Goal: Information Seeking & Learning: Learn about a topic

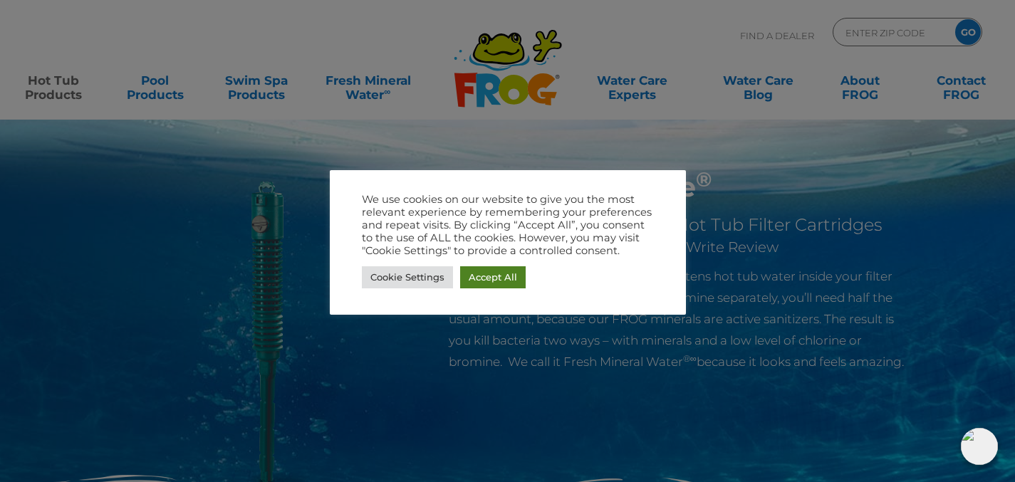
click at [486, 271] on link "Accept All" at bounding box center [493, 277] width 66 height 22
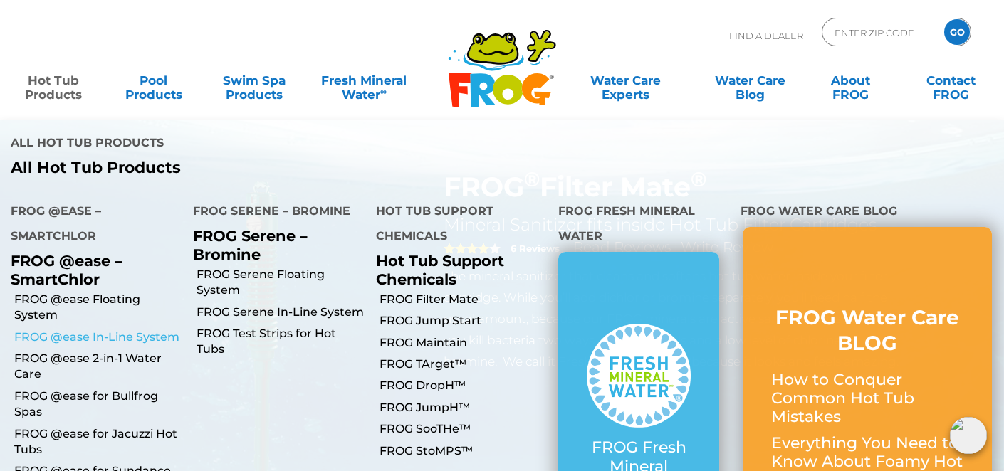
click at [65, 330] on link "FROG @ease In-Line System" at bounding box center [98, 338] width 168 height 16
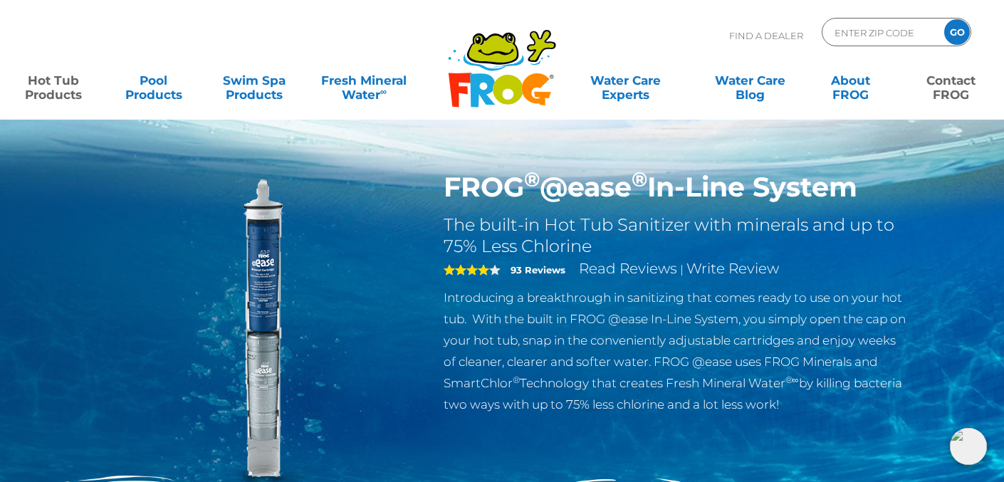
click at [944, 90] on link "Contact FROG" at bounding box center [951, 80] width 78 height 28
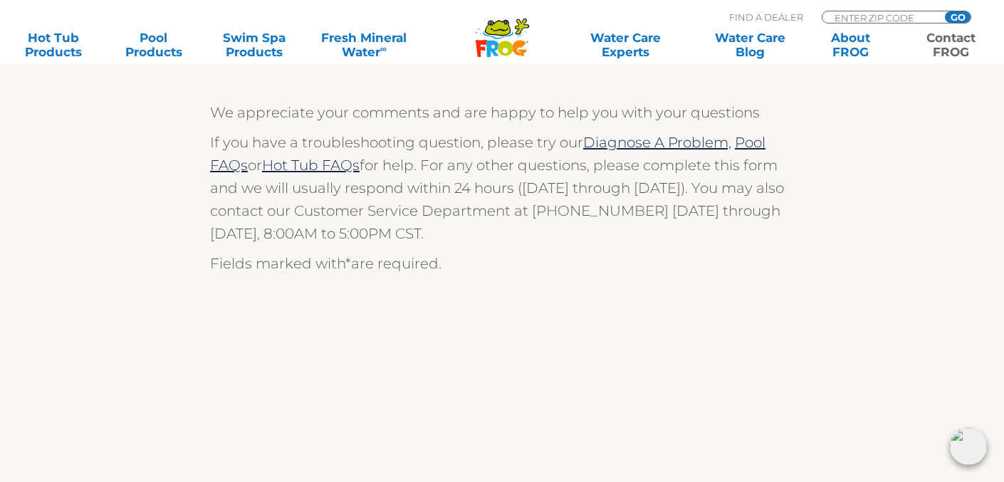
scroll to position [329, 0]
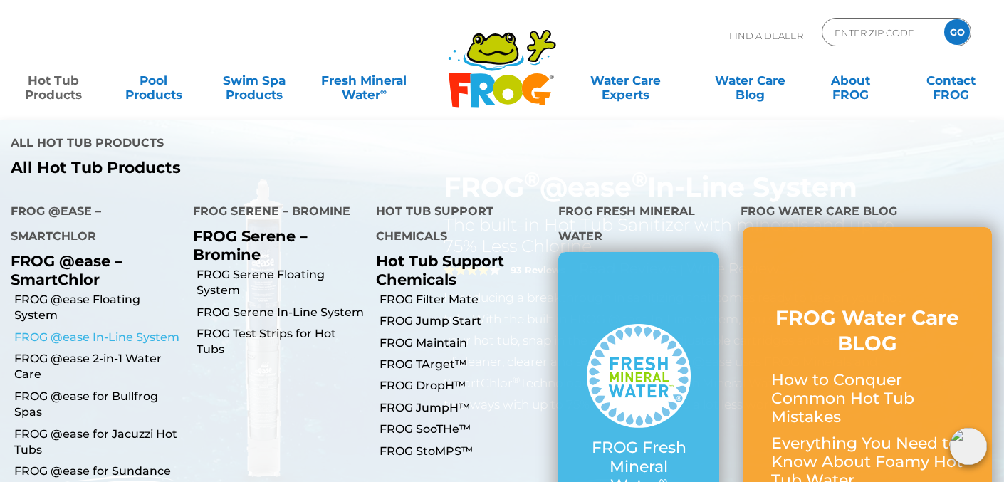
click at [56, 330] on link "FROG @ease In-Line System" at bounding box center [98, 338] width 168 height 16
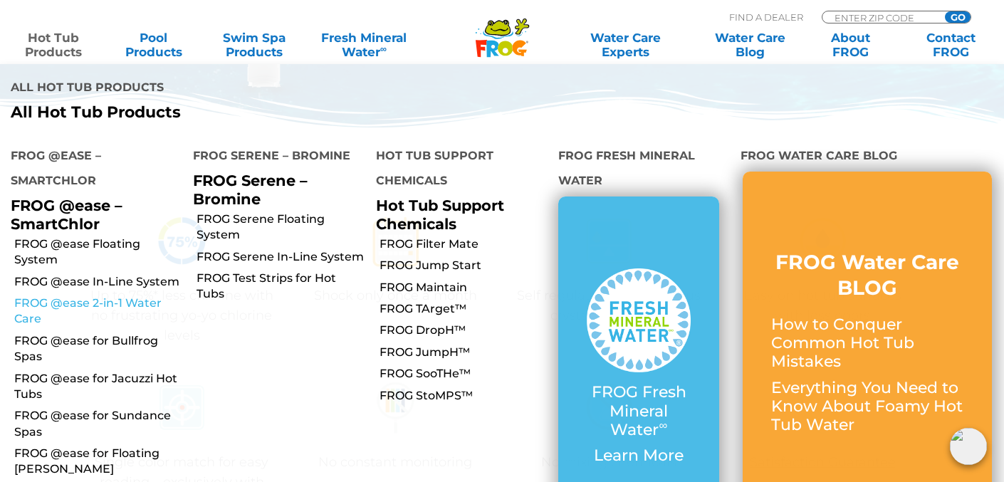
scroll to position [397, 0]
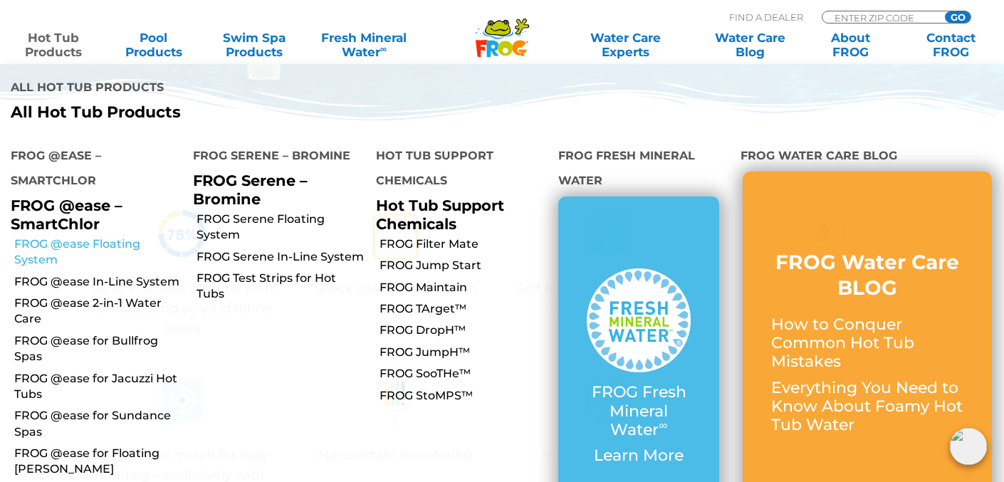
click at [130, 236] on link "FROG @ease Floating System" at bounding box center [98, 252] width 168 height 32
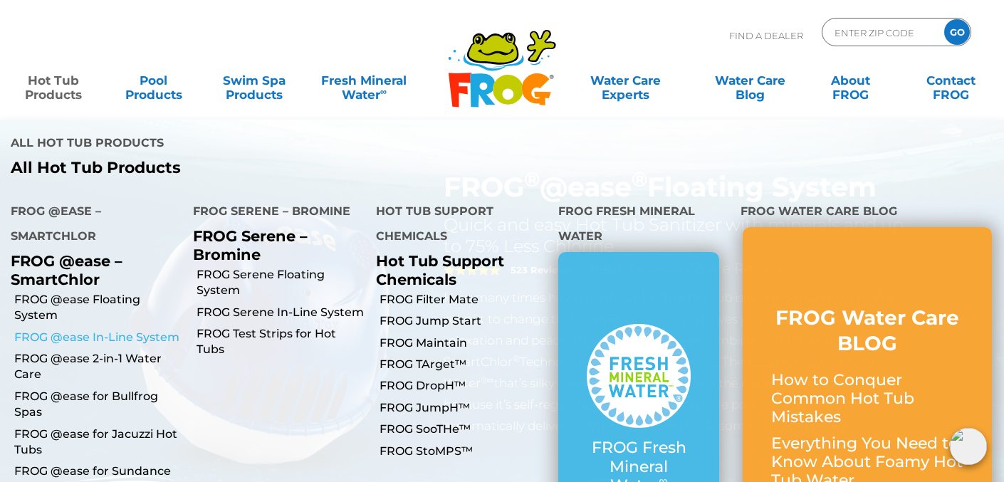
click at [100, 330] on link "FROG @ease In-Line System" at bounding box center [98, 338] width 168 height 16
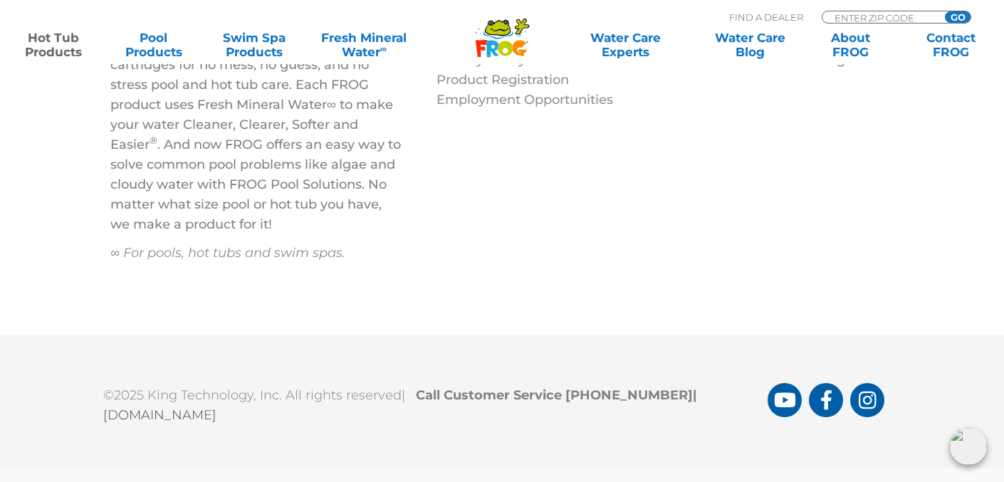
scroll to position [4994, 0]
